Goal: Task Accomplishment & Management: Check status

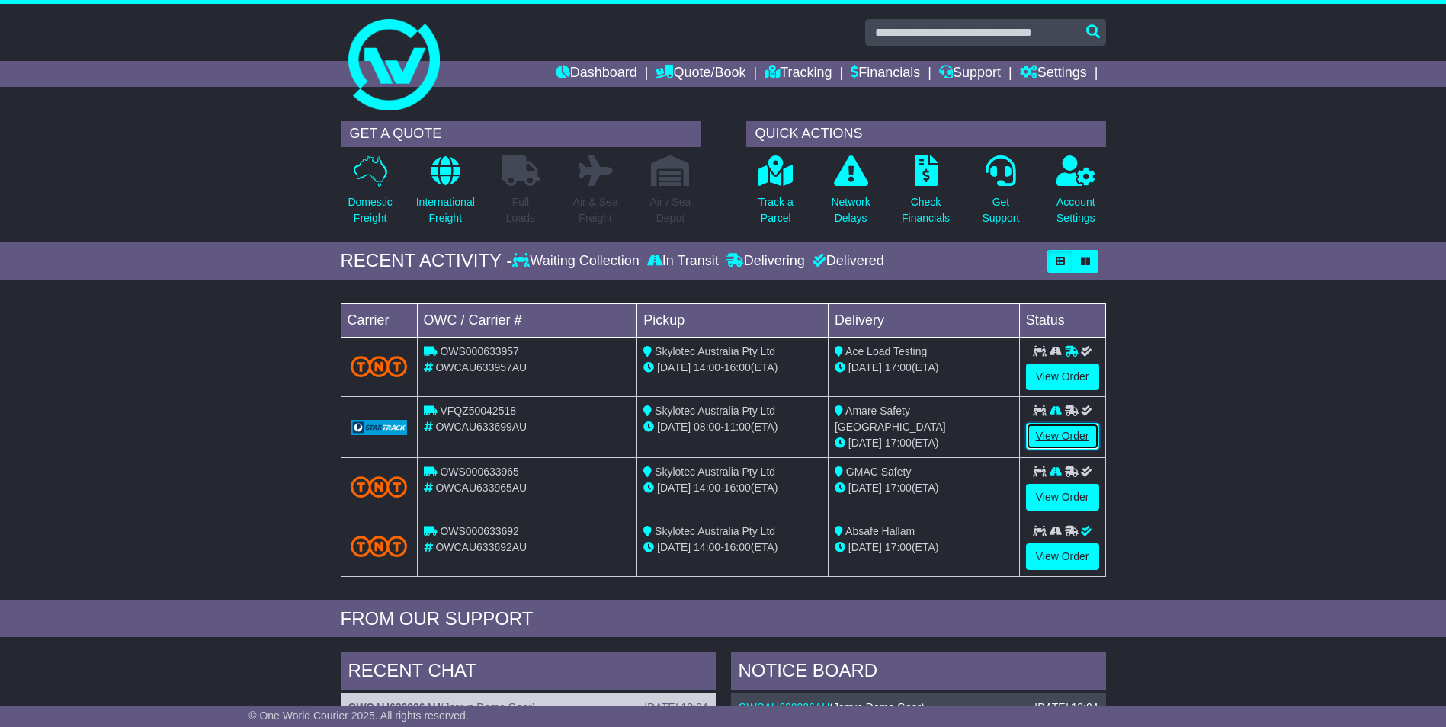
click at [1059, 435] on link "View Order" at bounding box center [1062, 436] width 73 height 27
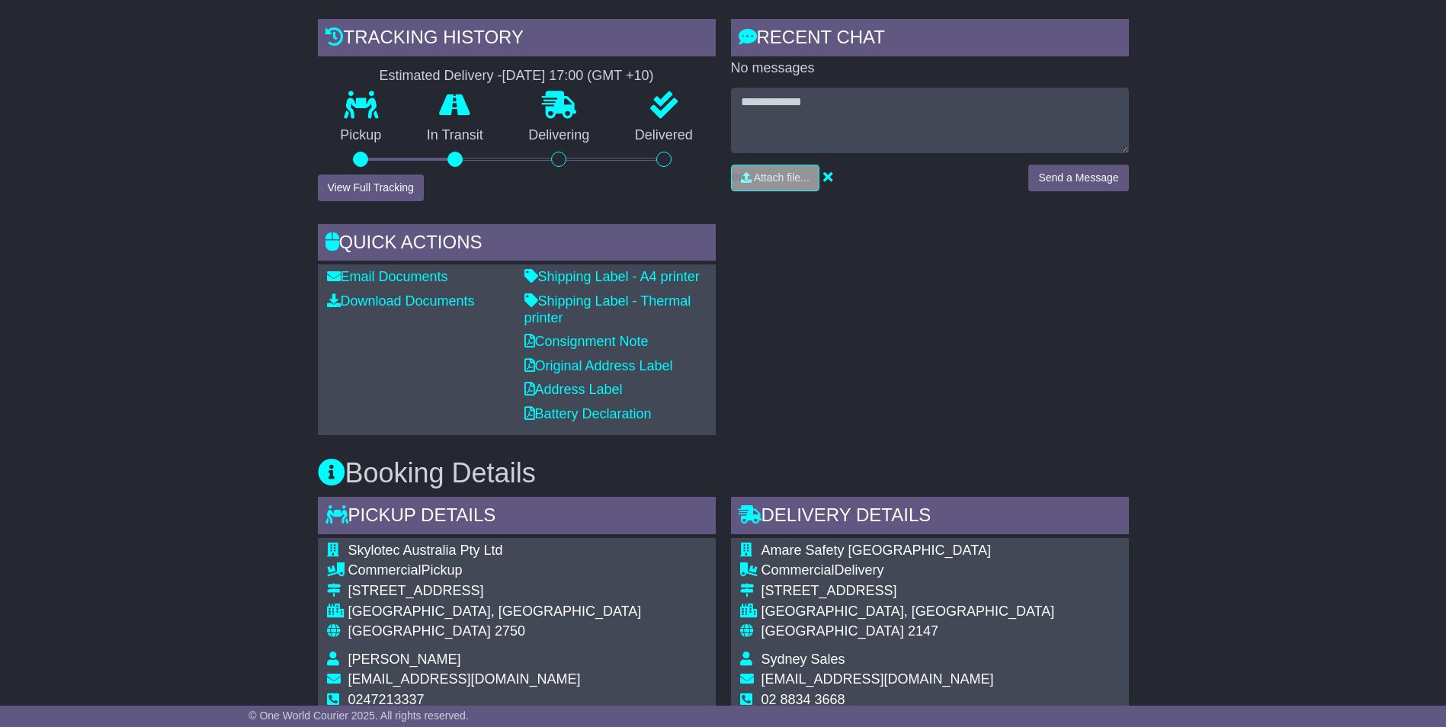
scroll to position [88, 0]
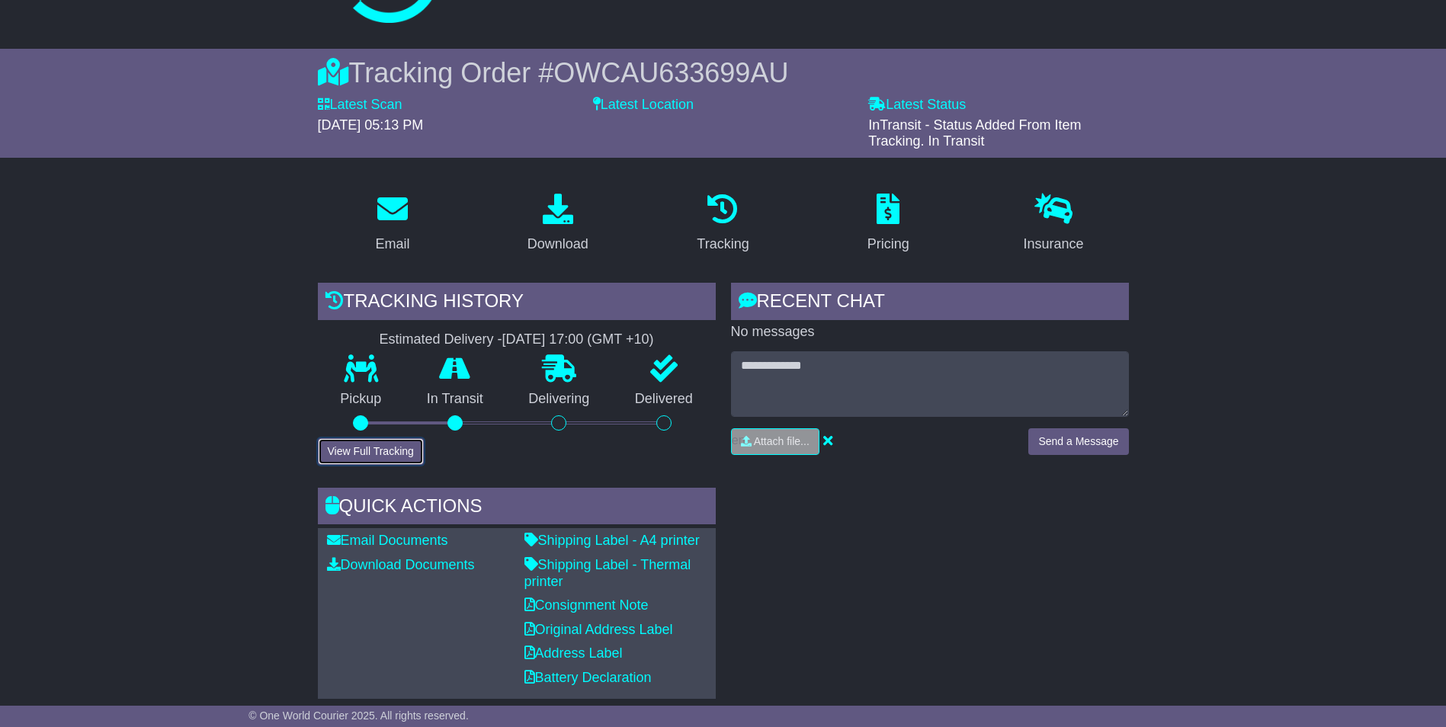
click at [390, 448] on button "View Full Tracking" at bounding box center [371, 451] width 106 height 27
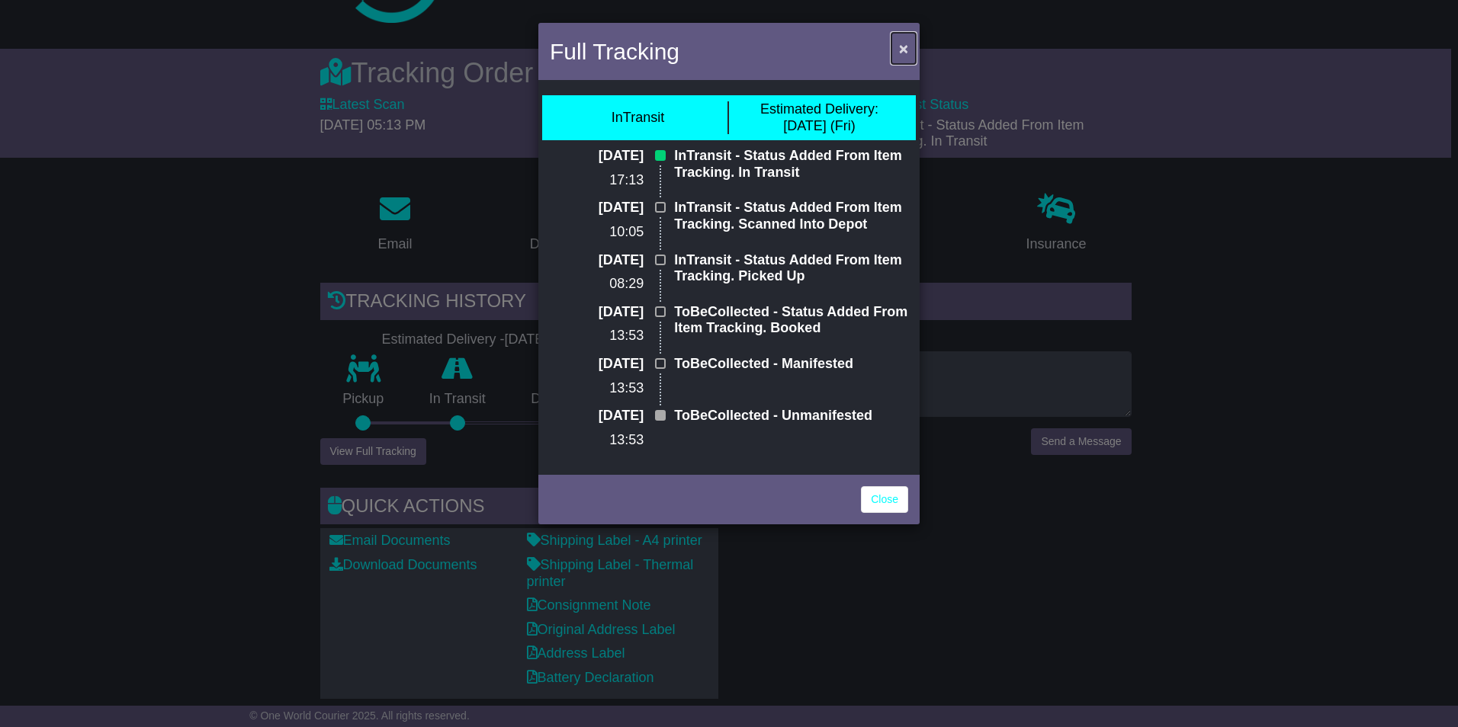
click at [906, 48] on span "×" at bounding box center [903, 49] width 9 height 18
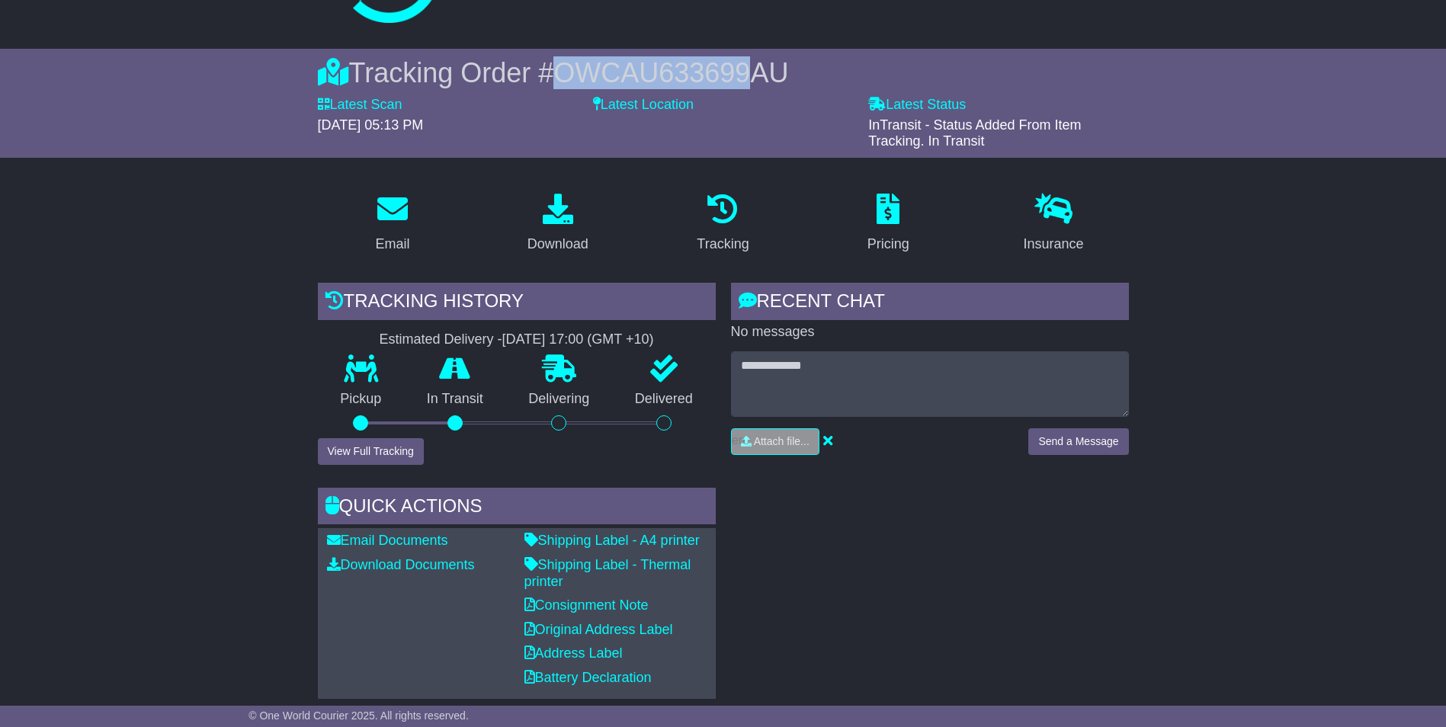
drag, startPoint x: 748, startPoint y: 70, endPoint x: 567, endPoint y: 64, distance: 181.6
click at [565, 66] on span "OWCAU633699AU" at bounding box center [671, 72] width 235 height 31
copy span "OWCAU633699"
